Goal: Learn about a topic

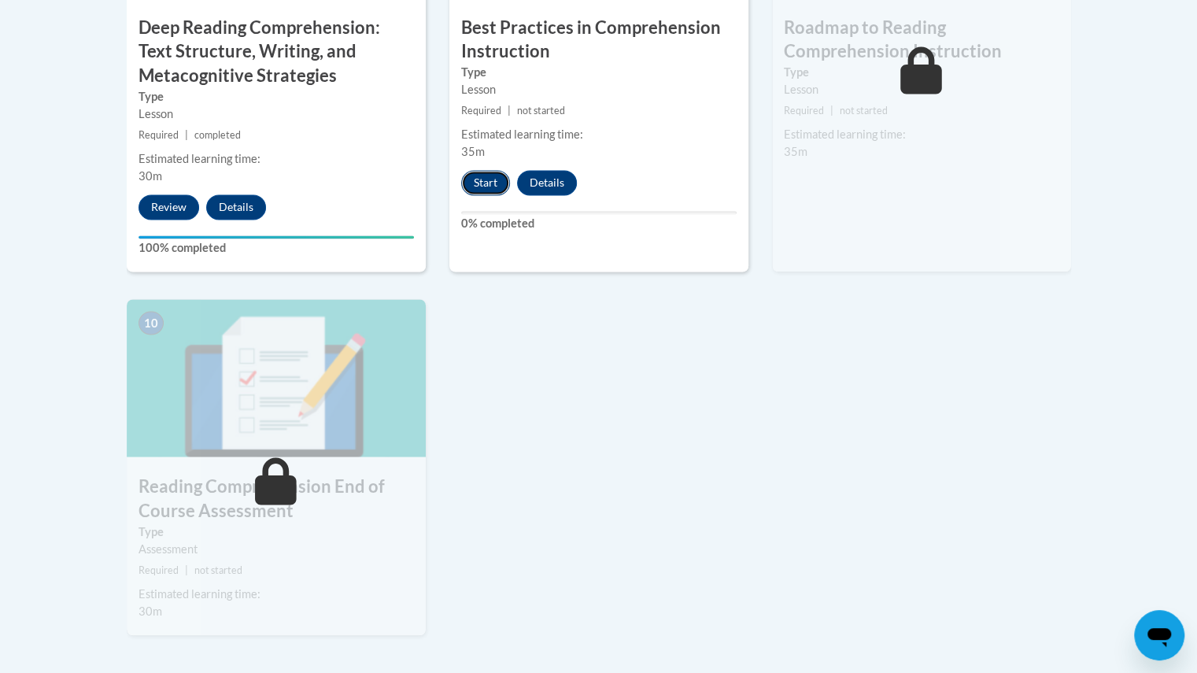
click at [485, 174] on button "Start" at bounding box center [485, 182] width 49 height 25
